Goal: Information Seeking & Learning: Learn about a topic

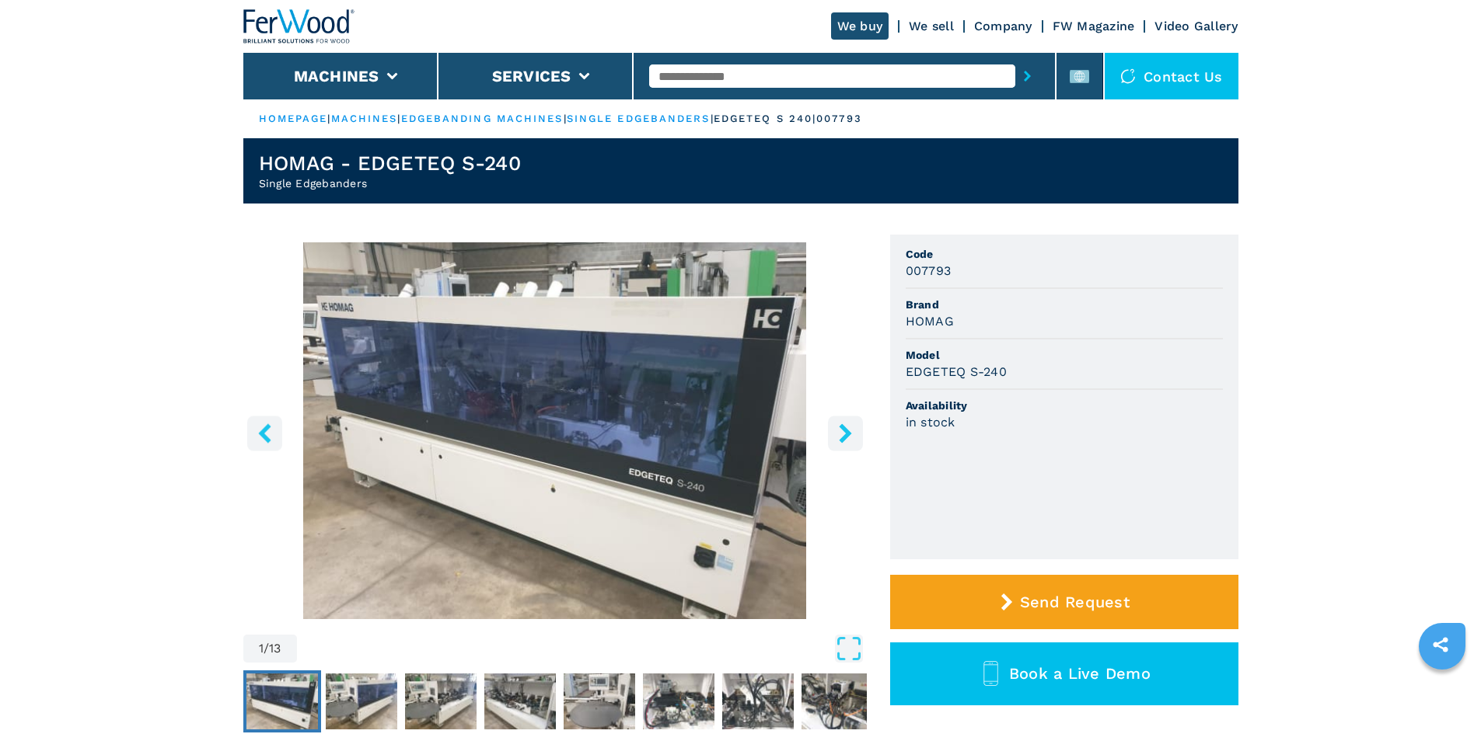
click at [745, 68] on input "text" at bounding box center [832, 76] width 366 height 23
paste input "******"
type input "******"
click at [1015, 79] on button "submit-button" at bounding box center [1027, 76] width 24 height 36
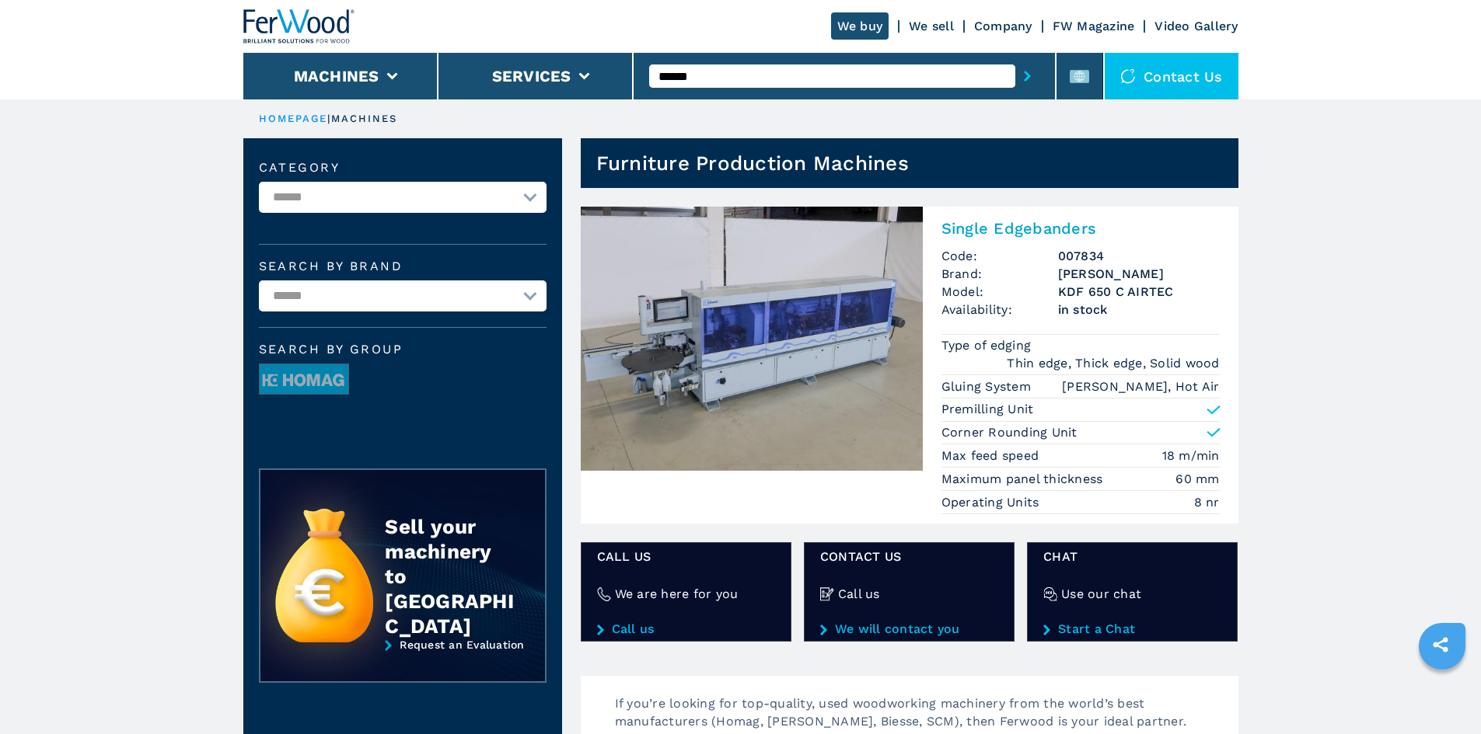
click at [1017, 225] on h2 "Single Edgebanders" at bounding box center [1080, 228] width 278 height 19
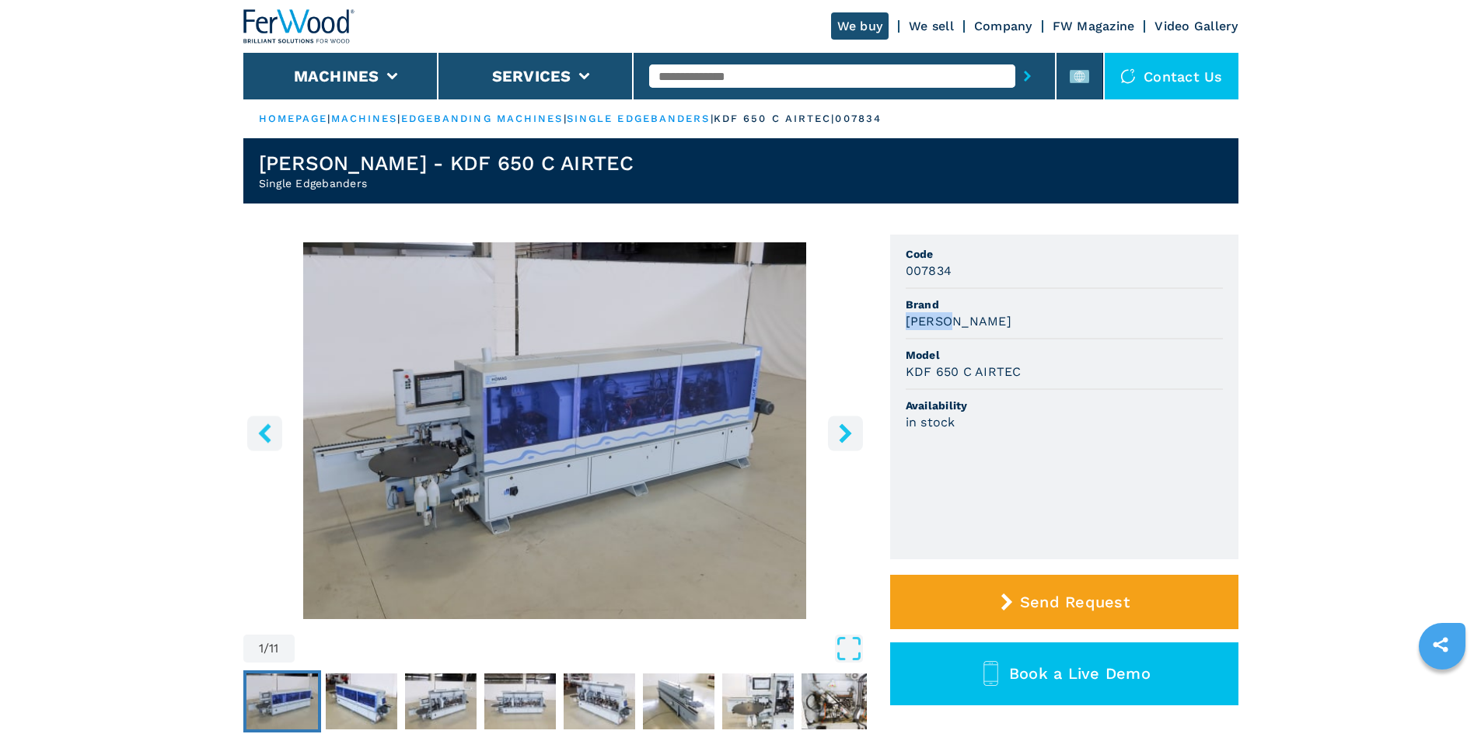
drag, startPoint x: 905, startPoint y: 320, endPoint x: 956, endPoint y: 323, distance: 51.4
click at [955, 323] on h3 "[PERSON_NAME]" at bounding box center [958, 321] width 106 height 18
copy h3 "[PERSON_NAME]"
click at [1016, 326] on div "[PERSON_NAME]" at bounding box center [1063, 321] width 317 height 18
click at [1004, 351] on span "Model" at bounding box center [1063, 355] width 317 height 16
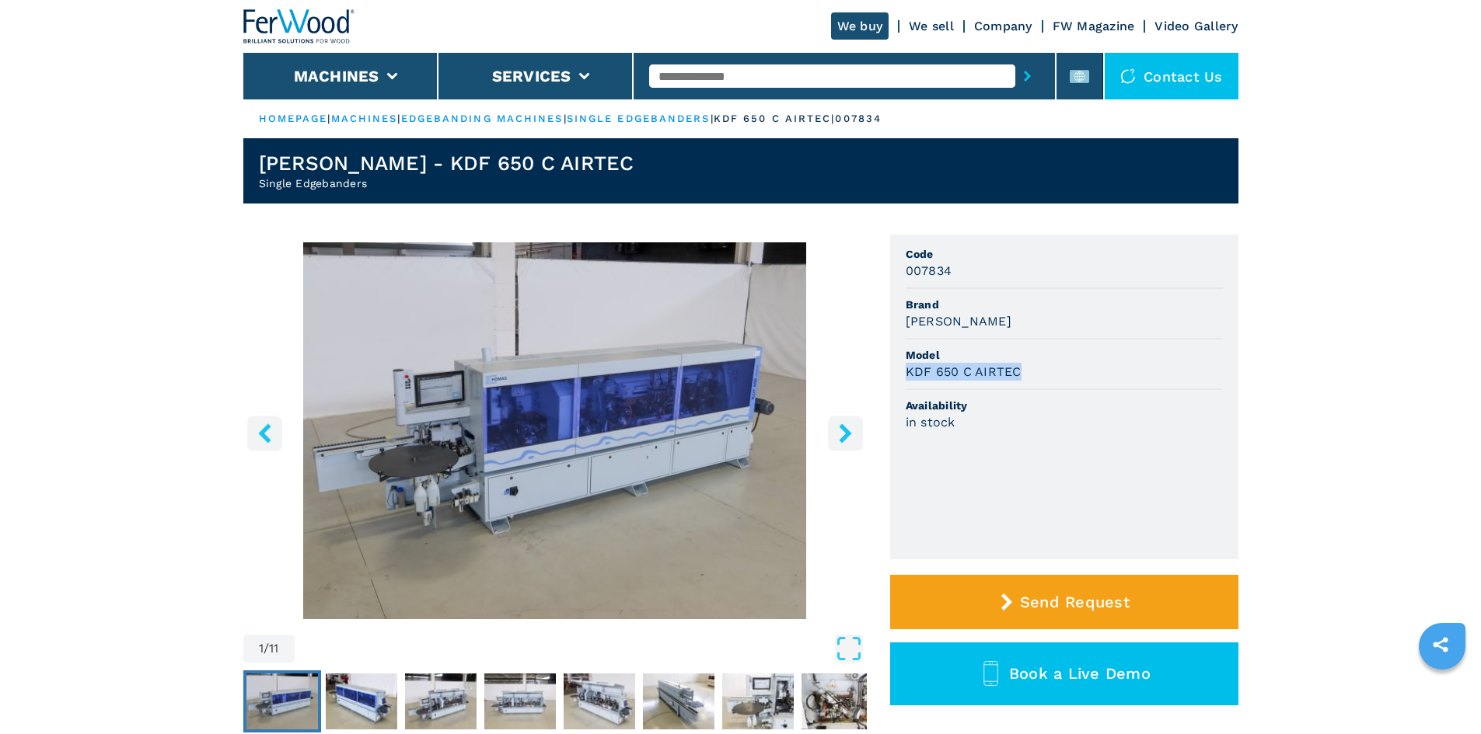
drag, startPoint x: 906, startPoint y: 372, endPoint x: 1054, endPoint y: 378, distance: 147.8
click at [1054, 378] on div "KDF 650 C AIRTEC" at bounding box center [1063, 372] width 317 height 18
copy h3 "KDF 650 C AIRTEC"
drag, startPoint x: 1130, startPoint y: 437, endPoint x: 1125, endPoint y: 426, distance: 12.2
click at [1125, 426] on li "Availability in stock" at bounding box center [1063, 414] width 317 height 49
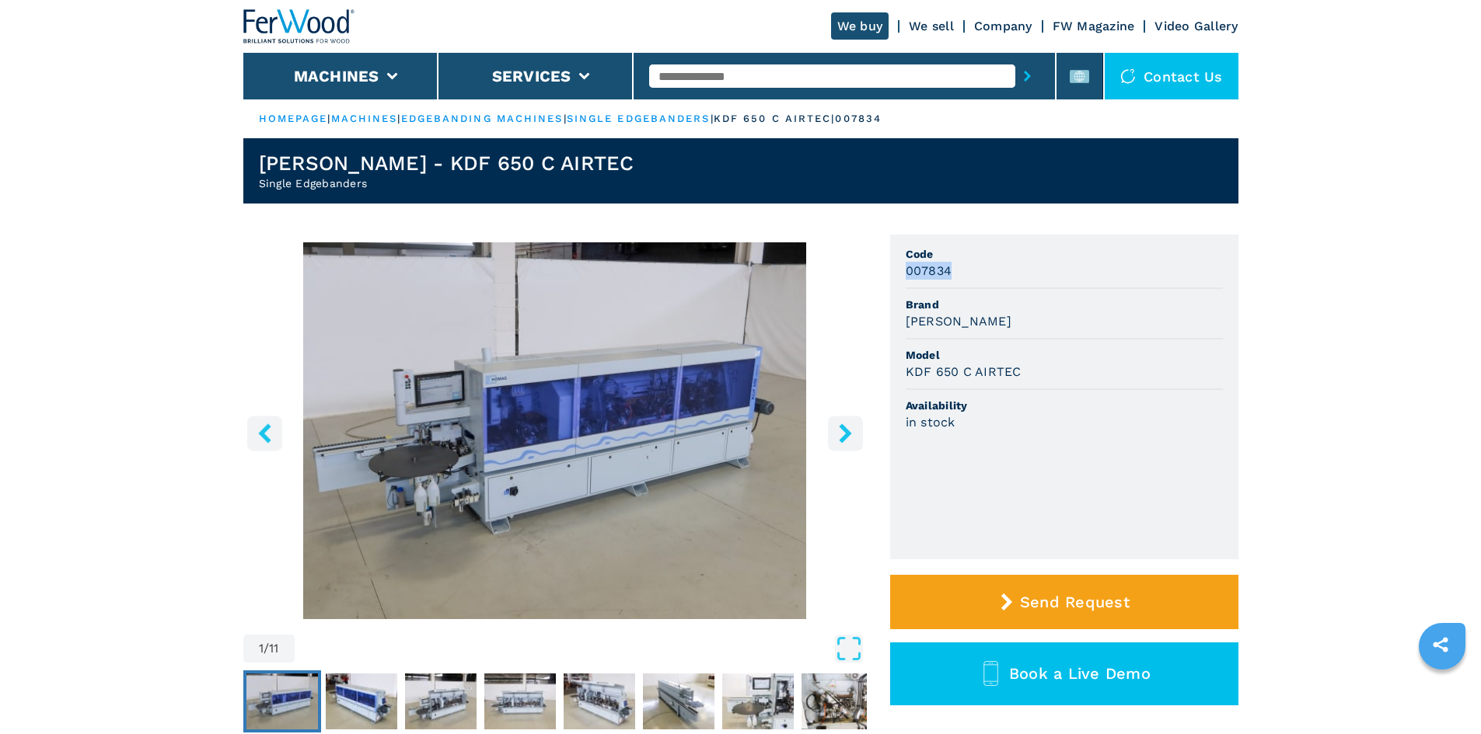
drag, startPoint x: 909, startPoint y: 271, endPoint x: 947, endPoint y: 269, distance: 38.9
click at [947, 269] on h3 "007834" at bounding box center [928, 271] width 47 height 18
copy h3 "007834"
drag, startPoint x: 744, startPoint y: 67, endPoint x: 740, endPoint y: 75, distance: 8.7
click at [743, 68] on input "text" at bounding box center [832, 76] width 366 height 23
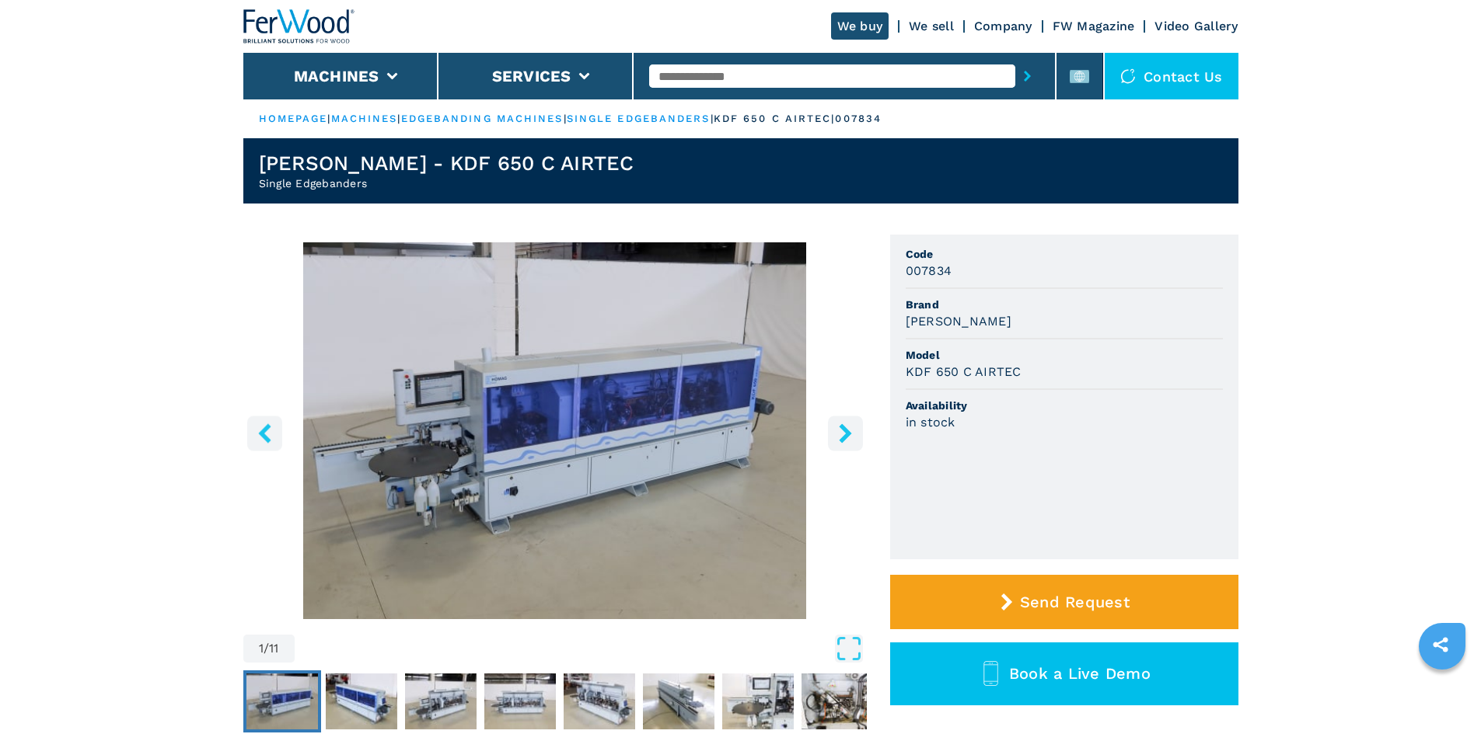
paste input "******"
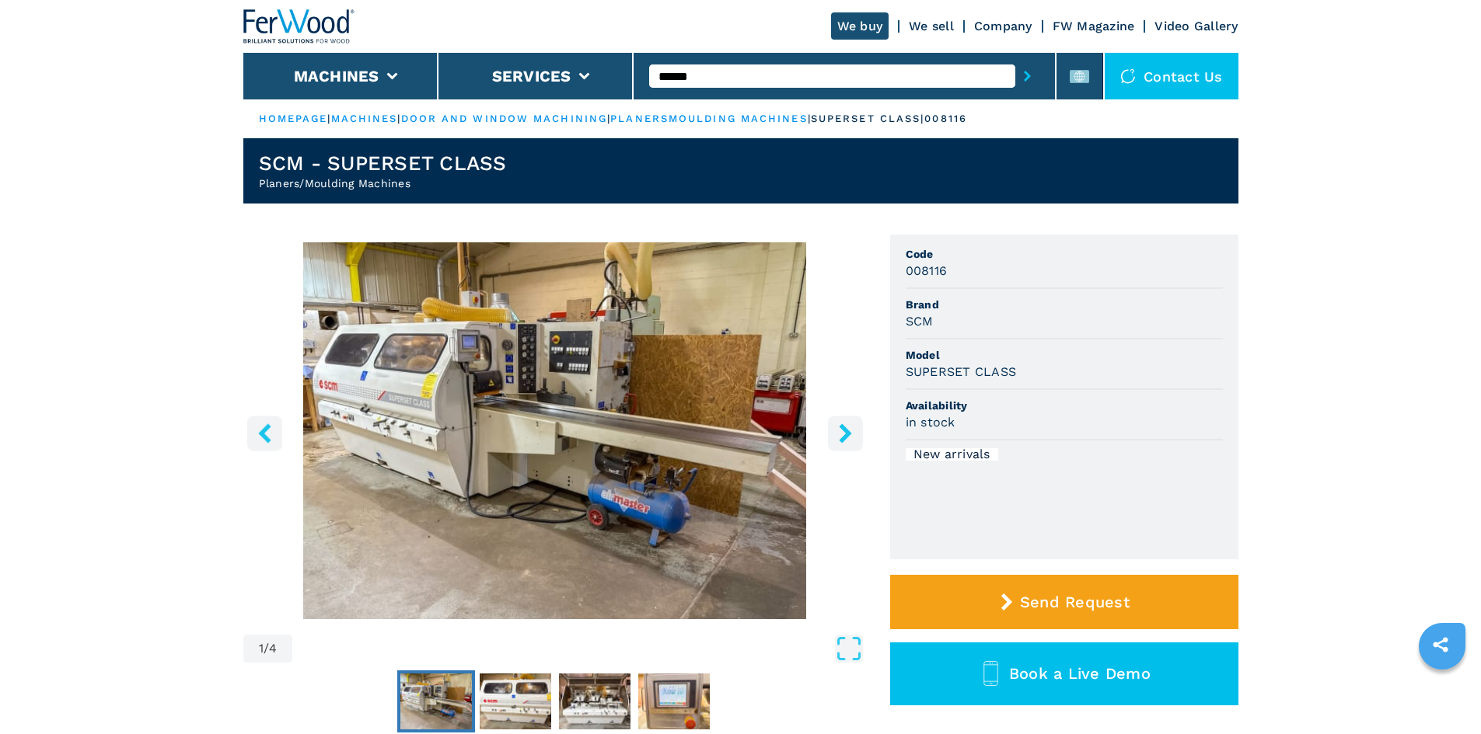
type input "******"
click at [1024, 76] on button "submit-button" at bounding box center [1027, 76] width 24 height 36
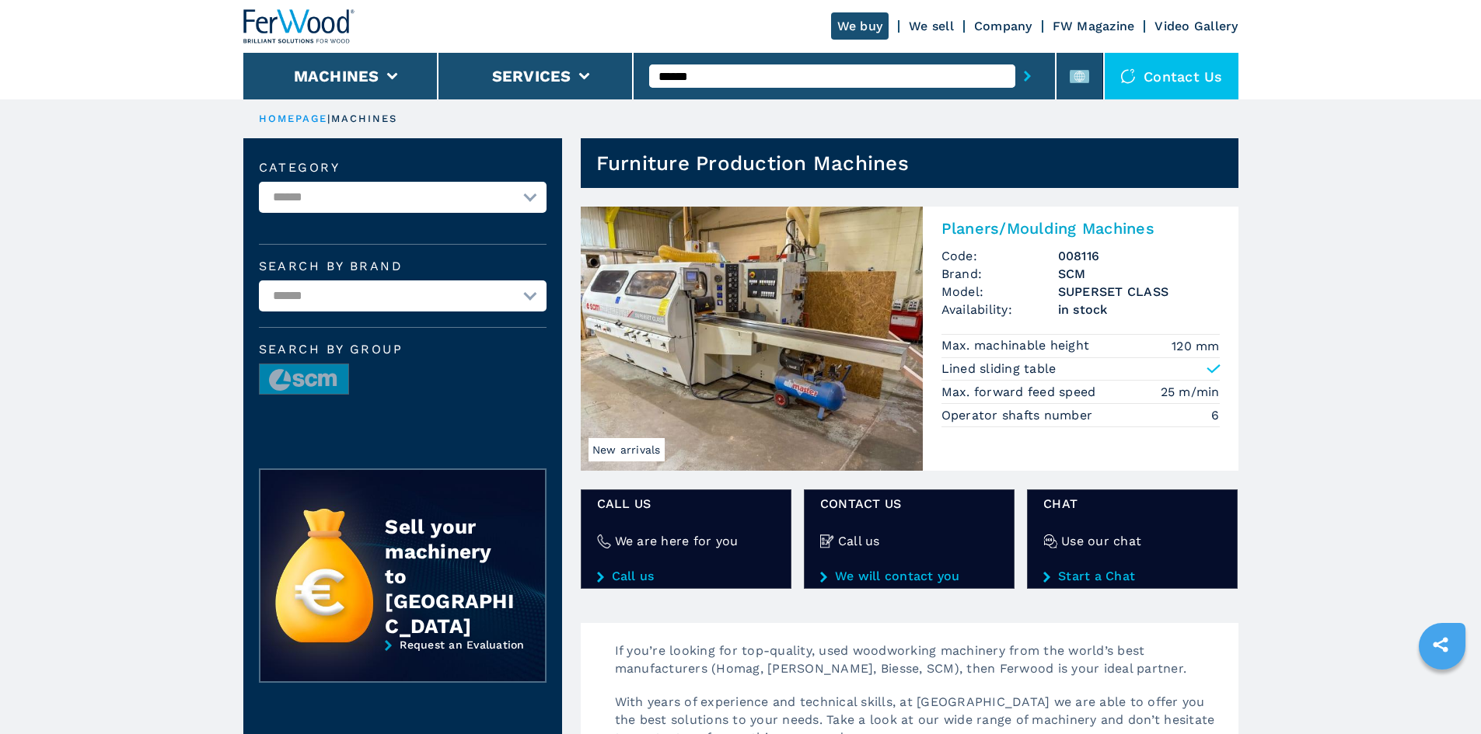
click at [1025, 223] on h2 "Planers/Moulding Machines" at bounding box center [1080, 228] width 278 height 19
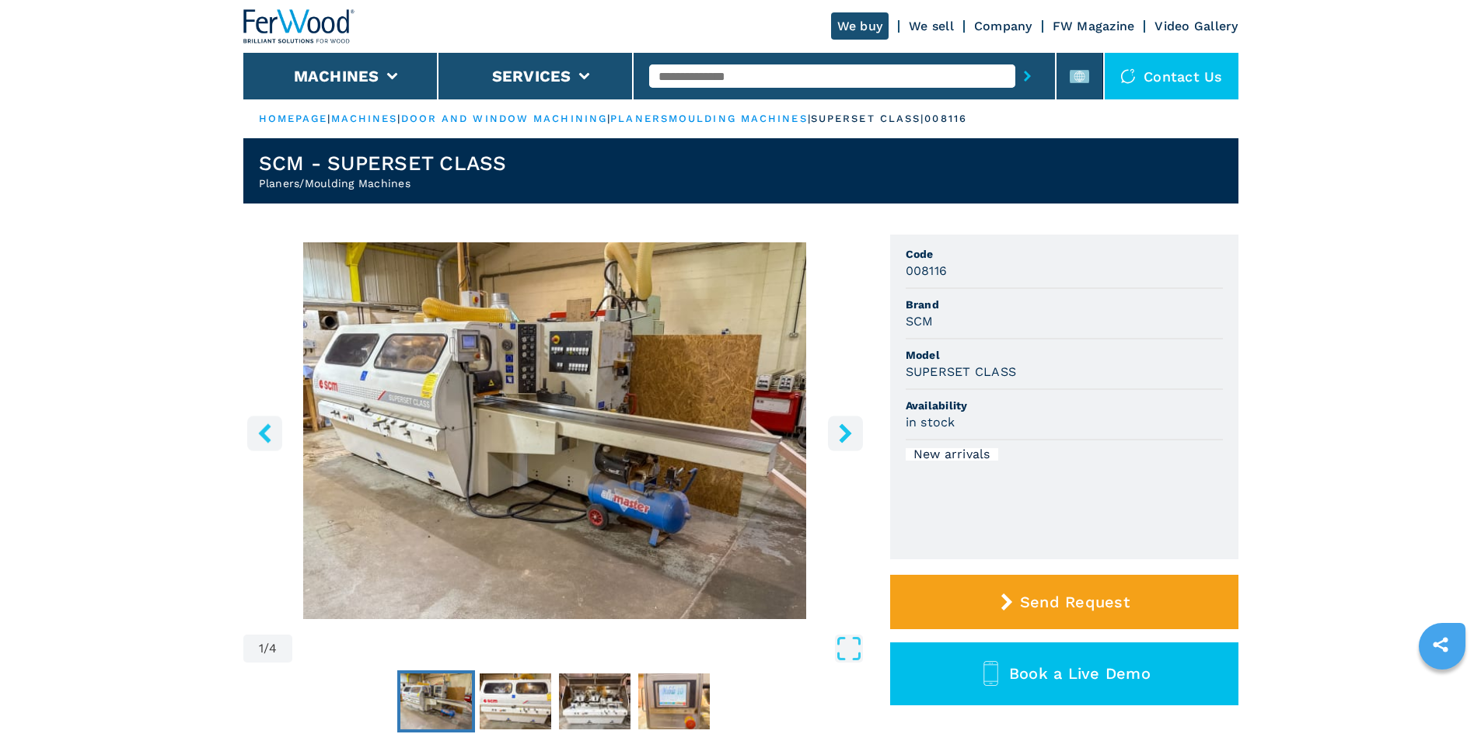
click at [926, 318] on h3 "SCM" at bounding box center [919, 321] width 28 height 18
copy h3 "SCM"
click at [946, 381] on li "Model SUPERSET CLASS" at bounding box center [1063, 365] width 317 height 51
drag, startPoint x: 908, startPoint y: 373, endPoint x: 1021, endPoint y: 368, distance: 113.6
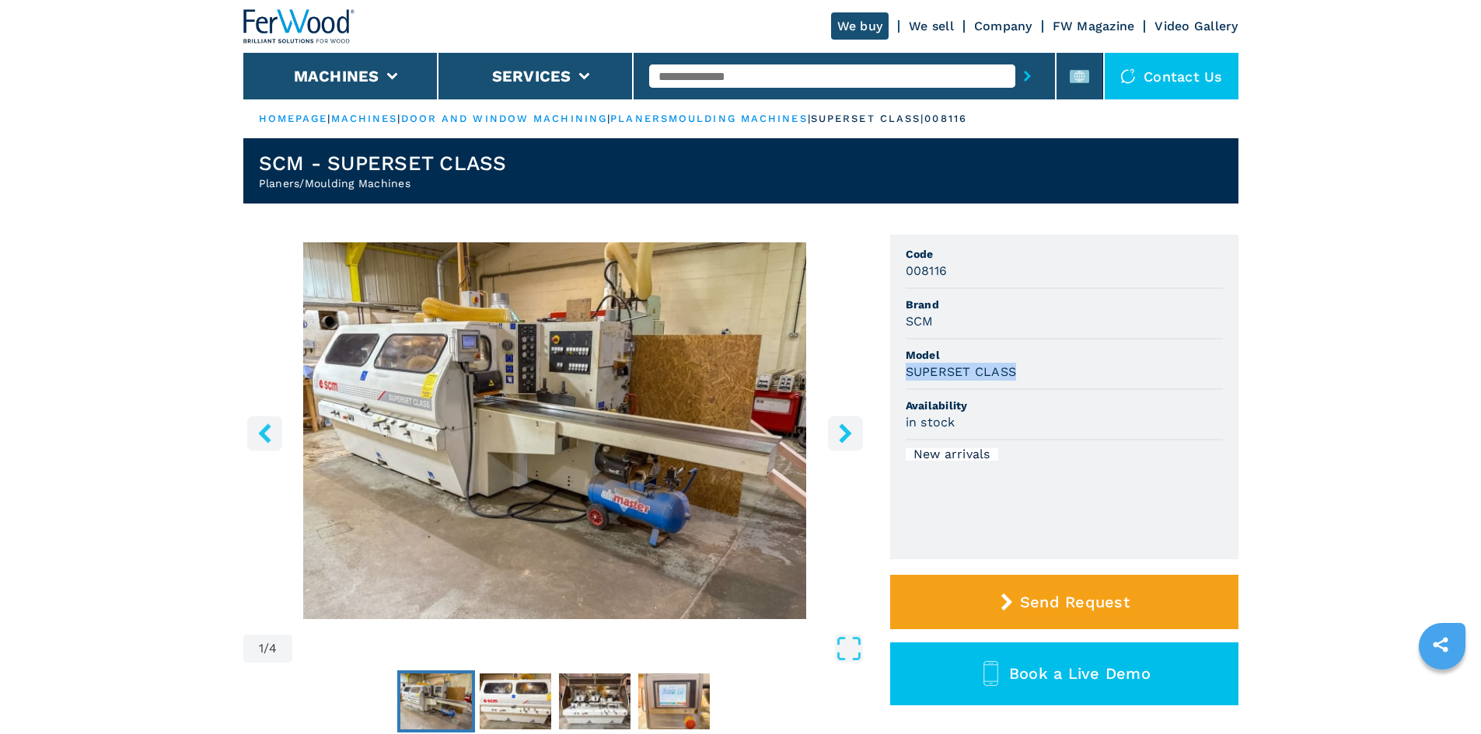
click at [1021, 368] on div "SUPERSET CLASS" at bounding box center [1063, 372] width 317 height 18
copy h3 "SUPERSET CLASS"
click at [1126, 413] on div "in stock" at bounding box center [1063, 422] width 317 height 18
drag, startPoint x: 907, startPoint y: 274, endPoint x: 945, endPoint y: 277, distance: 38.3
click at [945, 277] on h3 "008116" at bounding box center [926, 271] width 42 height 18
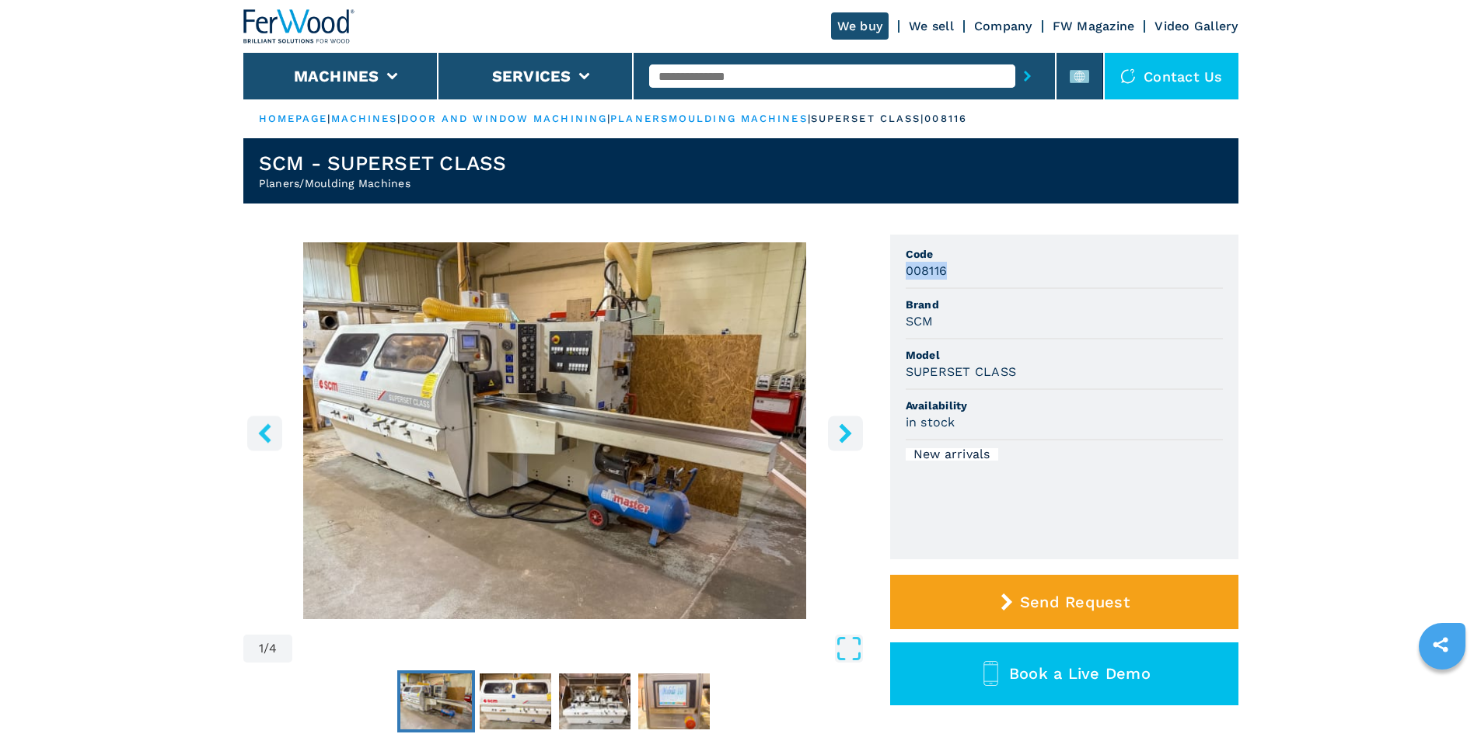
copy h3 "008116"
click at [1004, 280] on li "Code 008116" at bounding box center [1063, 264] width 317 height 51
click at [990, 368] on h3 "SUPERSET CLASS" at bounding box center [960, 372] width 111 height 18
click at [705, 76] on input "text" at bounding box center [832, 76] width 366 height 23
paste input "******"
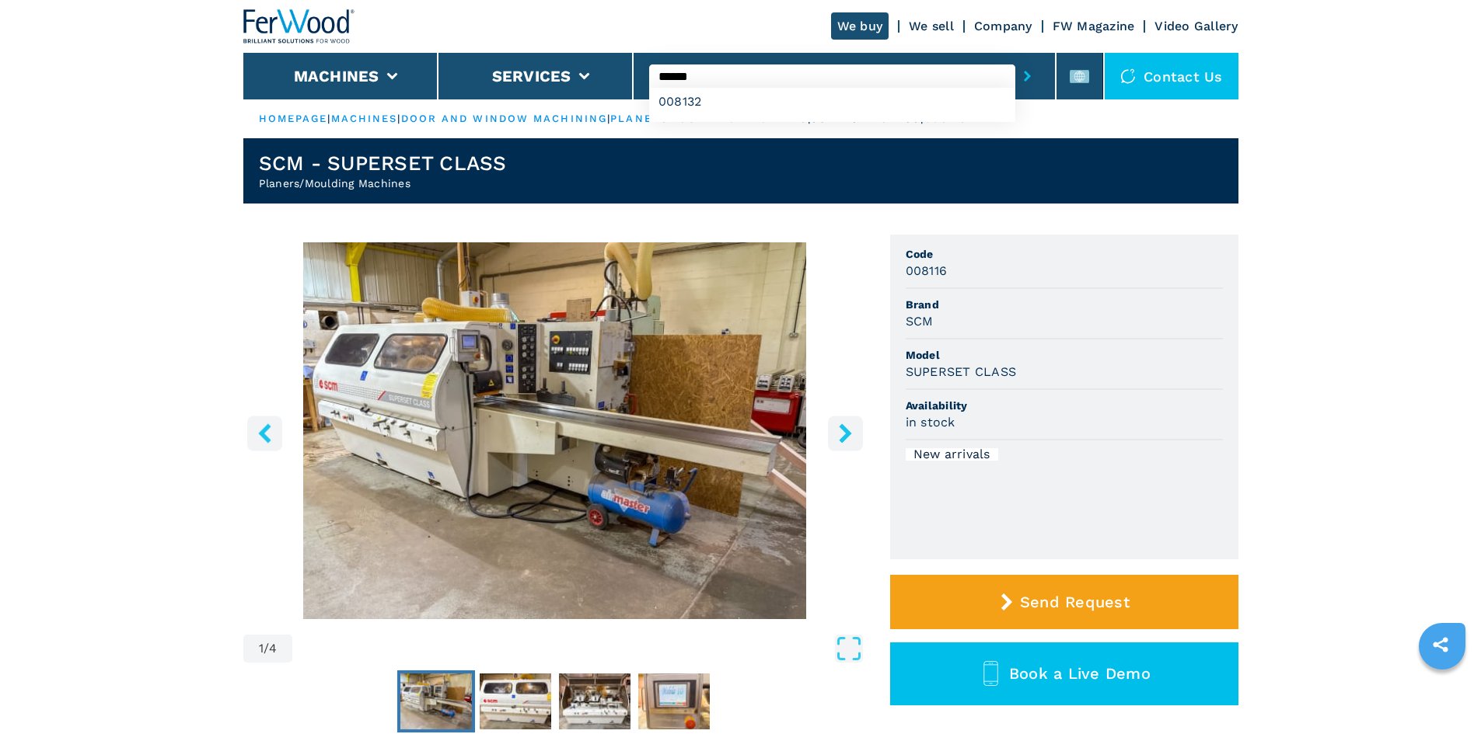
type input "******"
click at [1024, 79] on icon "submit-button" at bounding box center [1027, 76] width 7 height 11
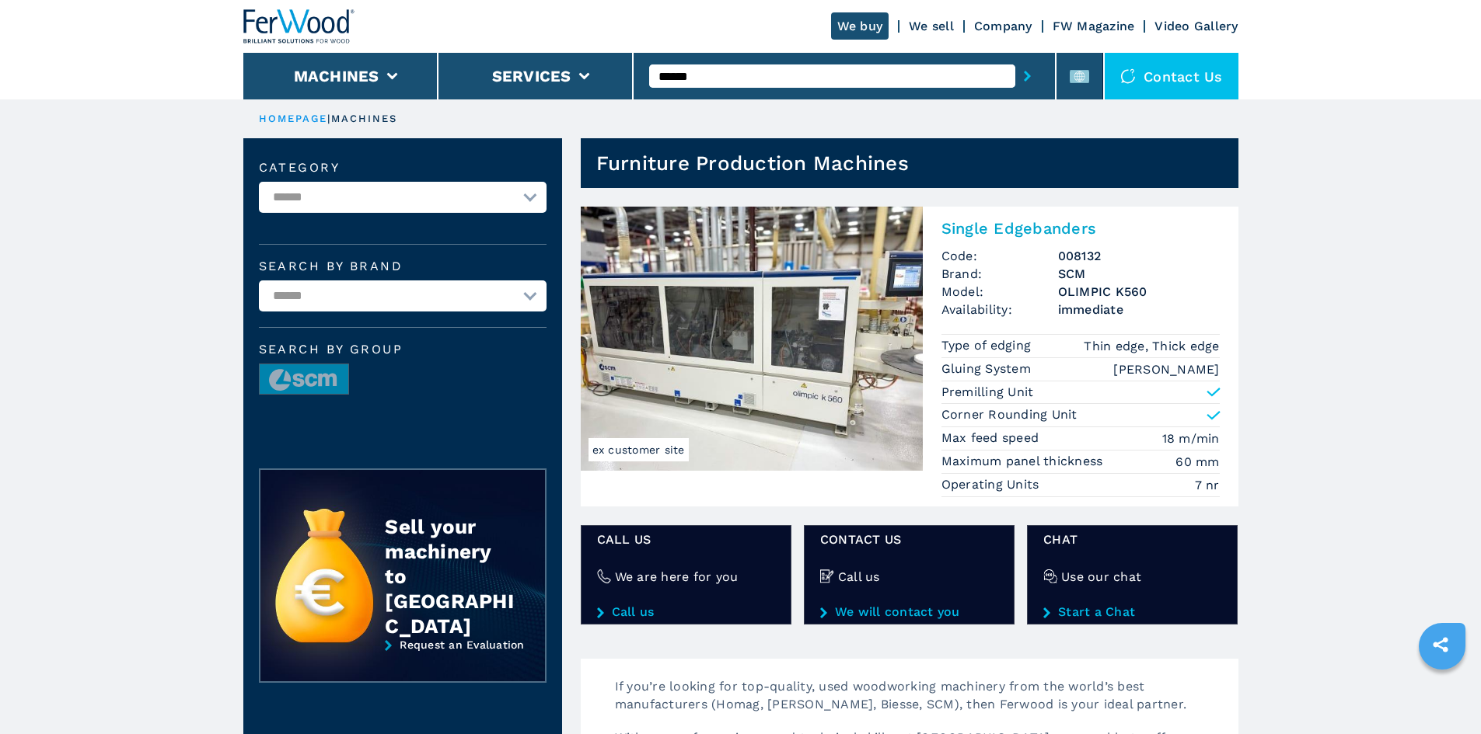
click at [993, 229] on h2 "Single Edgebanders" at bounding box center [1080, 228] width 278 height 19
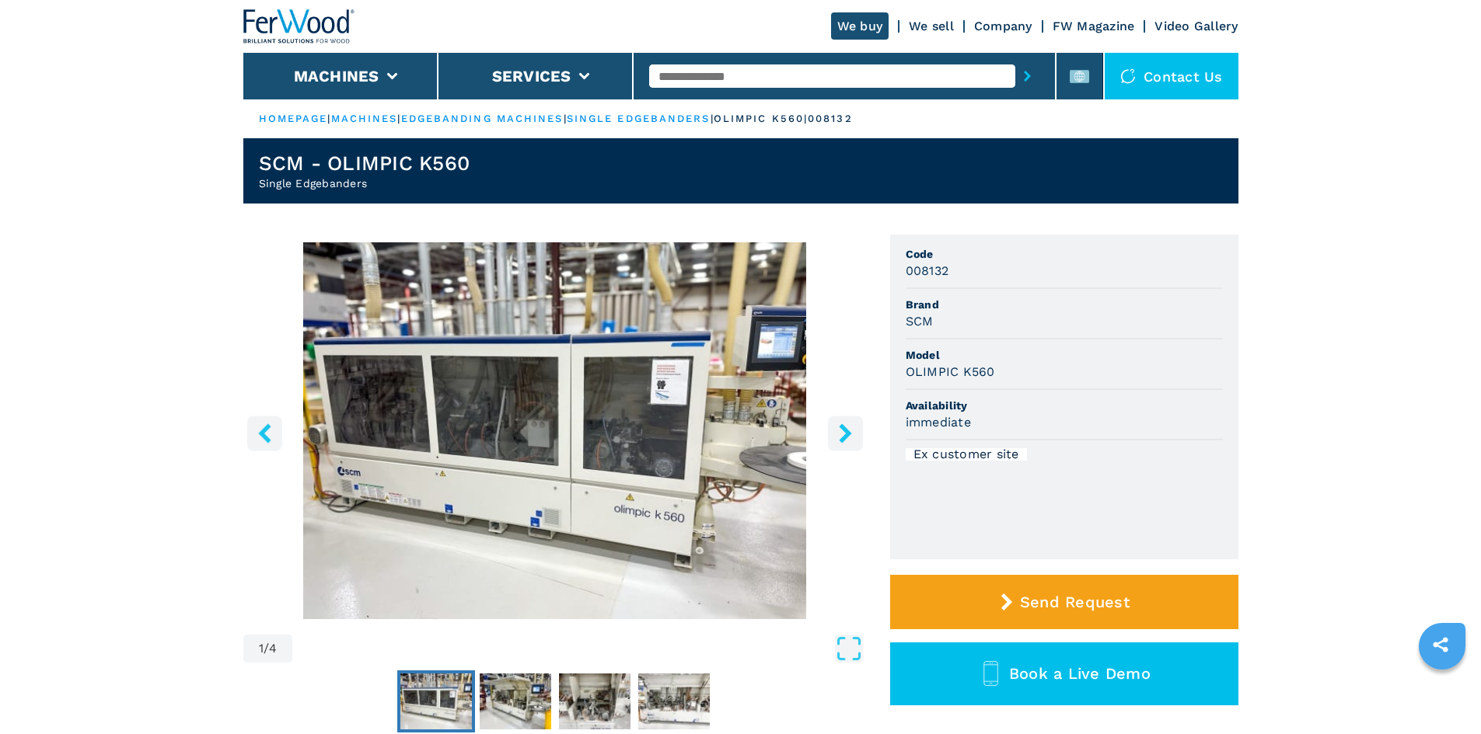
click at [930, 325] on h3 "SCM" at bounding box center [919, 321] width 28 height 18
click at [919, 318] on h3 "SCM" at bounding box center [919, 321] width 28 height 18
click at [910, 322] on h3 "SCM" at bounding box center [919, 321] width 28 height 18
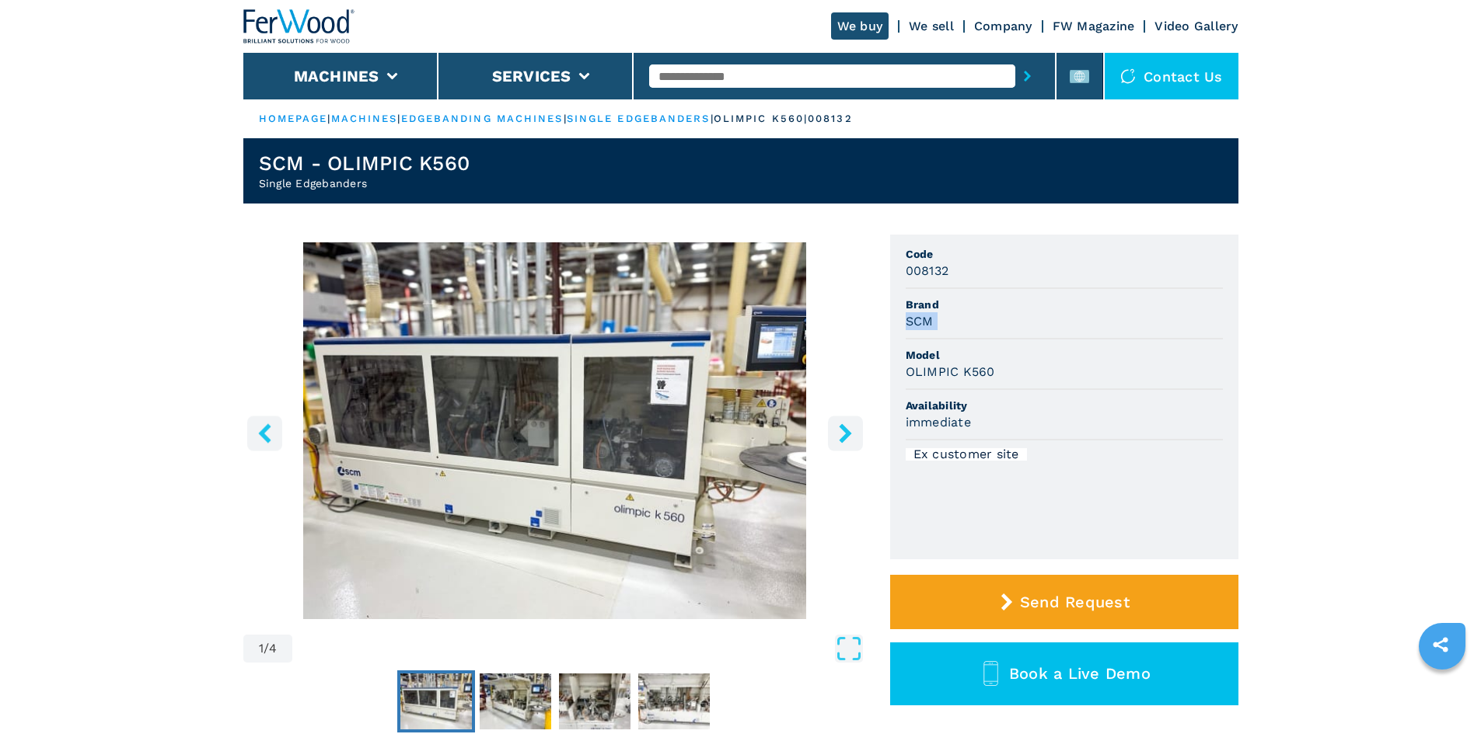
click at [910, 322] on h3 "SCM" at bounding box center [919, 321] width 28 height 18
copy h3 "SCM"
click at [1016, 324] on div "SCM" at bounding box center [1063, 321] width 317 height 18
drag, startPoint x: 904, startPoint y: 373, endPoint x: 1013, endPoint y: 379, distance: 108.9
click at [1013, 379] on ul "Code 008132 Brand SCM Model OLIMPIC K560 Availability immediate Ex customer site" at bounding box center [1064, 397] width 348 height 325
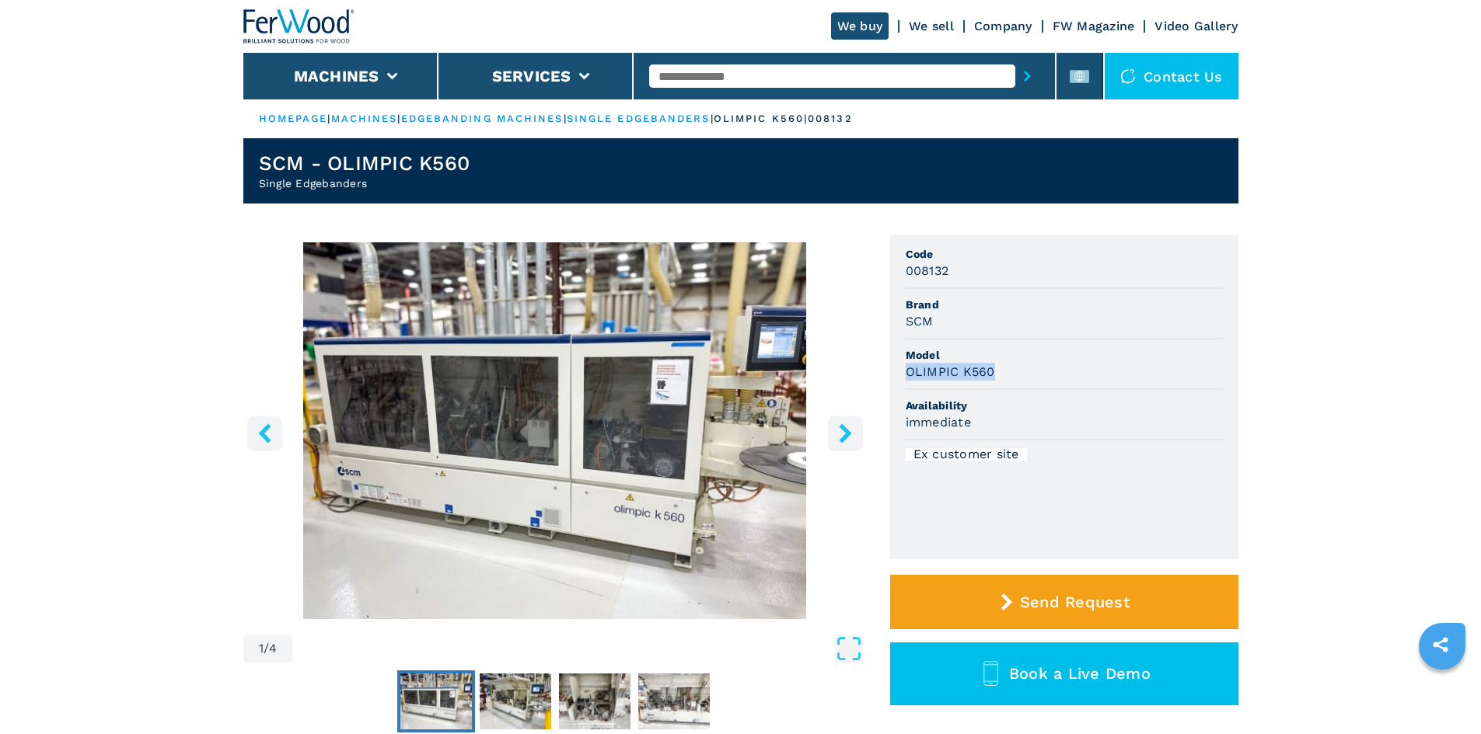
copy h3 "OLIMPIC K560"
click at [1161, 409] on span "Availability" at bounding box center [1063, 406] width 317 height 16
drag, startPoint x: 905, startPoint y: 274, endPoint x: 950, endPoint y: 277, distance: 45.2
click at [950, 277] on div "008132" at bounding box center [1063, 271] width 317 height 18
copy h3 "008132"
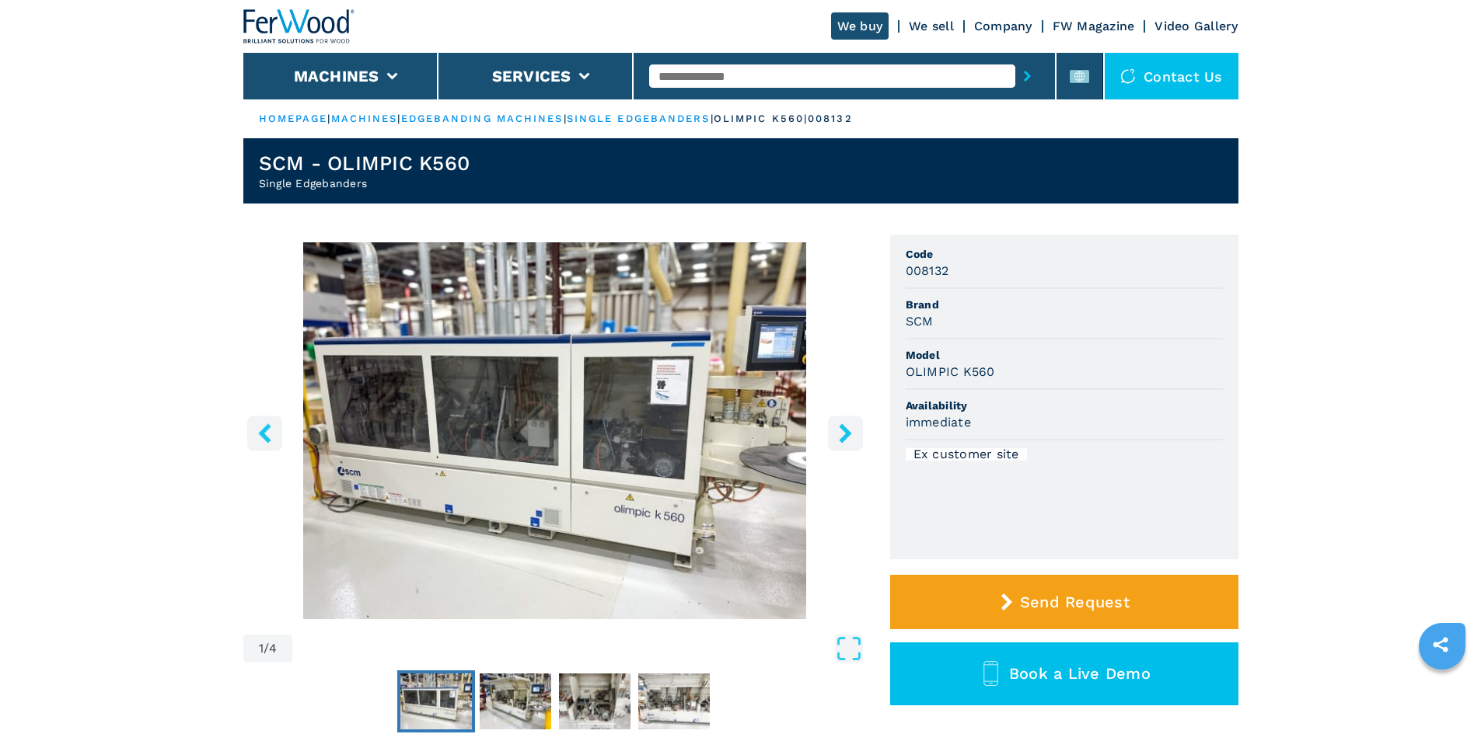
click at [1020, 295] on li "Brand SCM" at bounding box center [1063, 314] width 317 height 51
